Goal: Find specific page/section: Find specific page/section

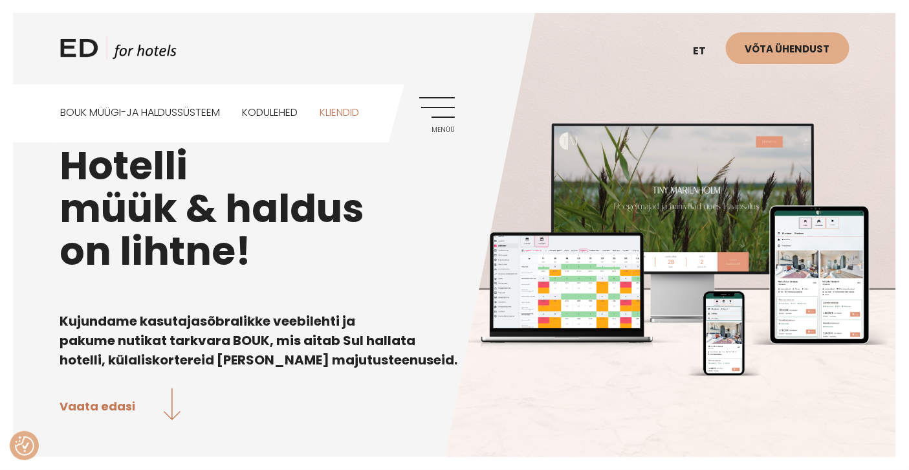
click at [344, 113] on link "Kliendid" at bounding box center [339, 113] width 39 height 58
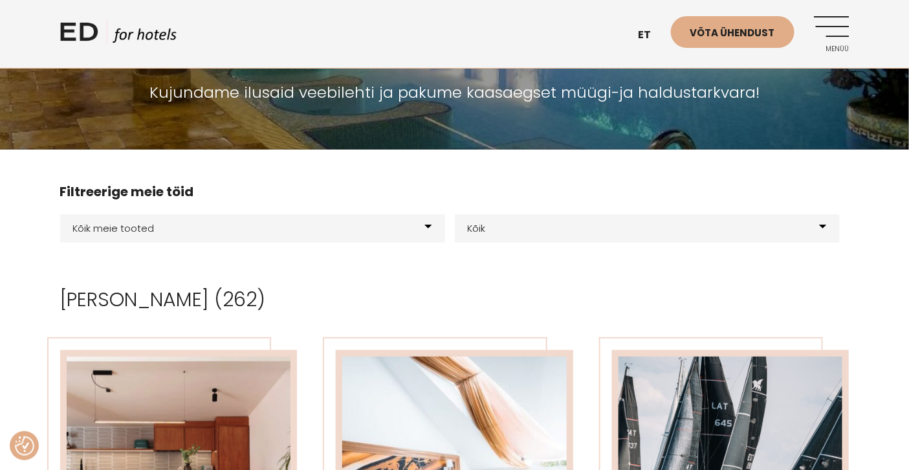
scroll to position [142, 0]
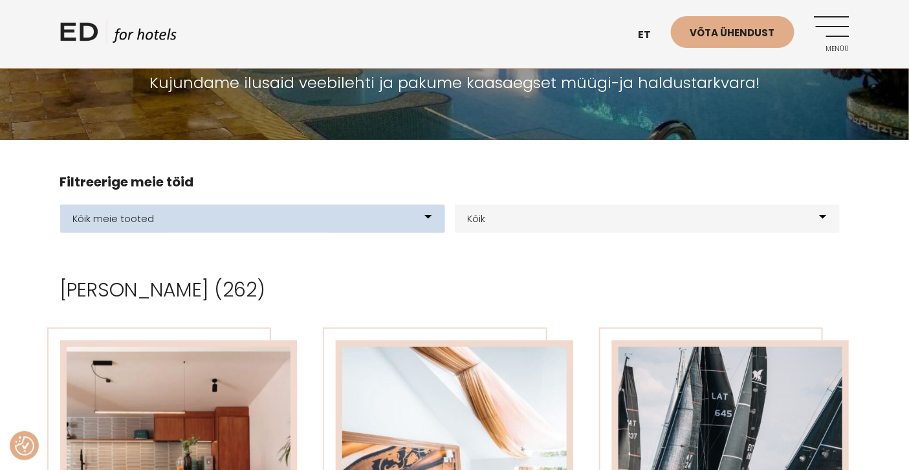
click at [434, 226] on select "Kõik meie tooted BOUK BOOKING BOUK PMS Kodulehed Näidis kodulehe kujunduspõhjad…" at bounding box center [252, 218] width 385 height 28
select select "21"
click at [60, 204] on select "Kõik meie tooted BOUK BOOKING BOUK PMS Kodulehed Näidis kodulehe kujunduspõhjad…" at bounding box center [252, 218] width 385 height 28
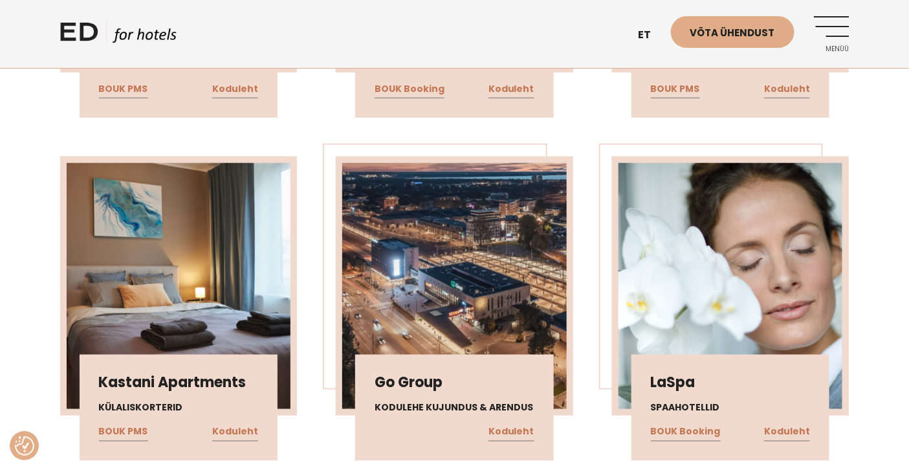
scroll to position [2044, 0]
